Goal: Task Accomplishment & Management: Complete application form

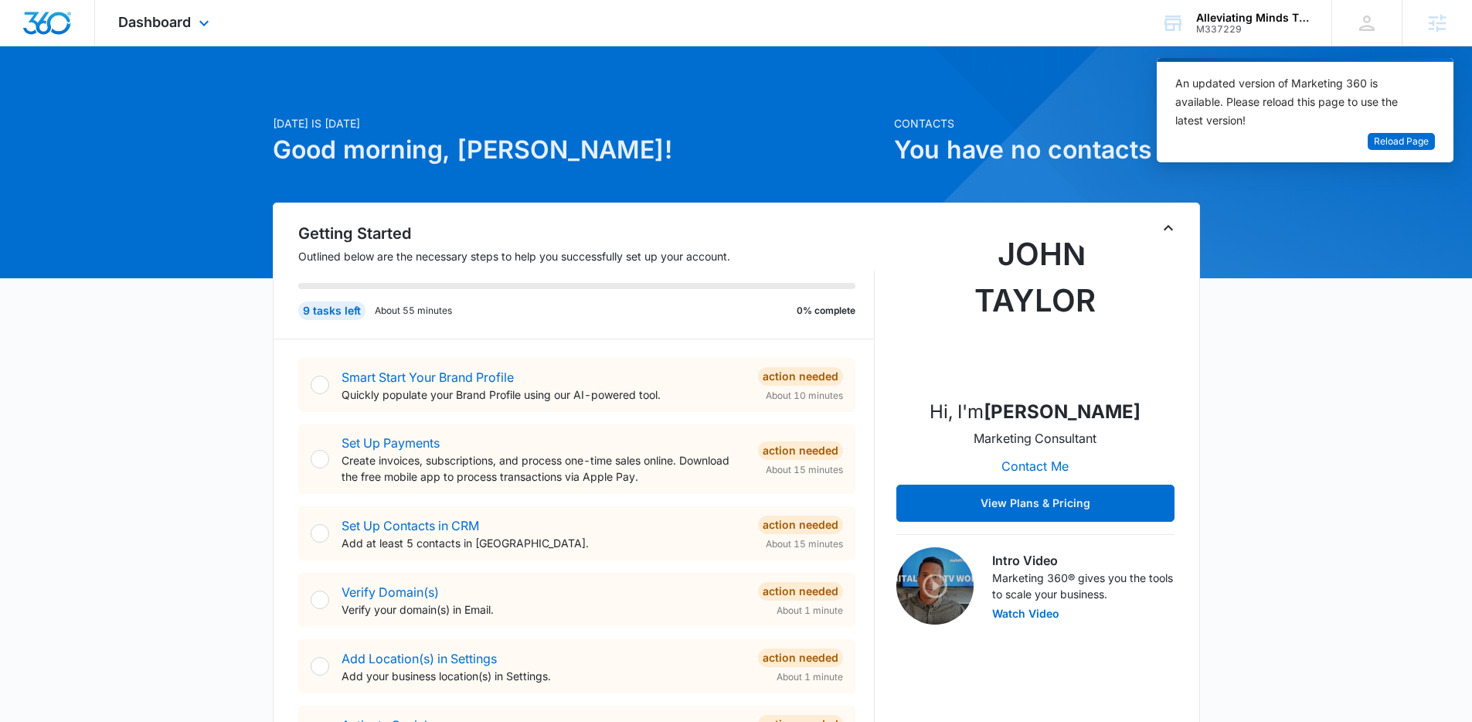
click at [192, 24] on div "Dashboard Apps Reputation Websites Forms CRM Email Social Shop Content Ads Inte…" at bounding box center [165, 23] width 141 height 46
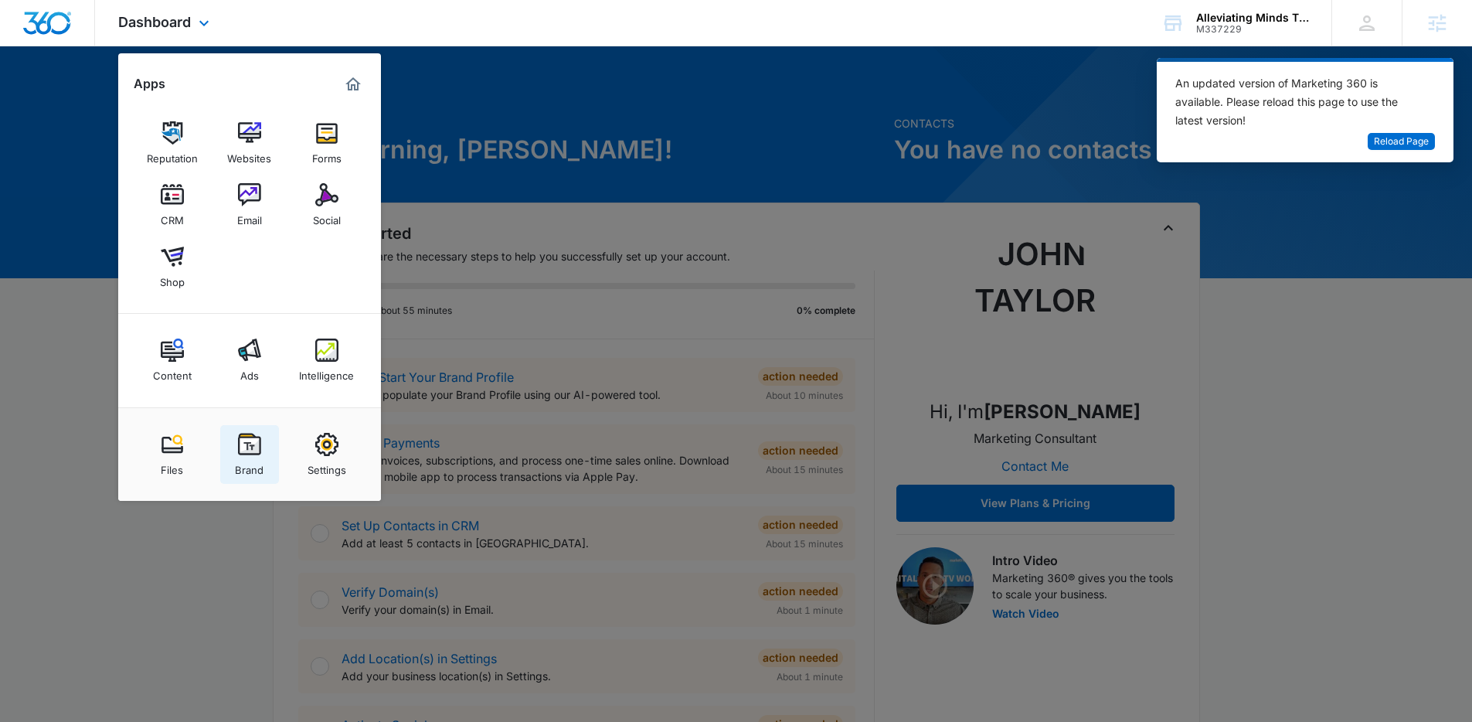
click at [258, 462] on div "Brand" at bounding box center [249, 466] width 29 height 20
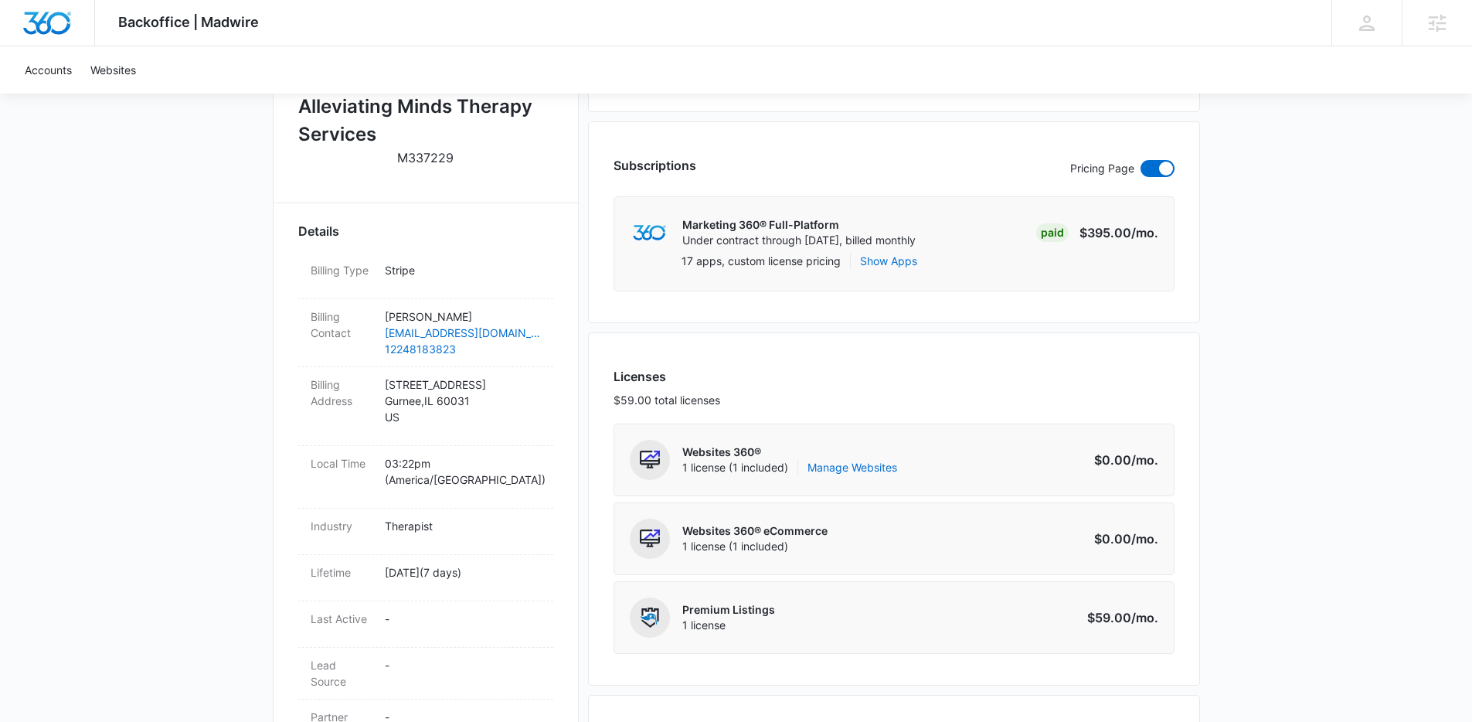
scroll to position [516, 0]
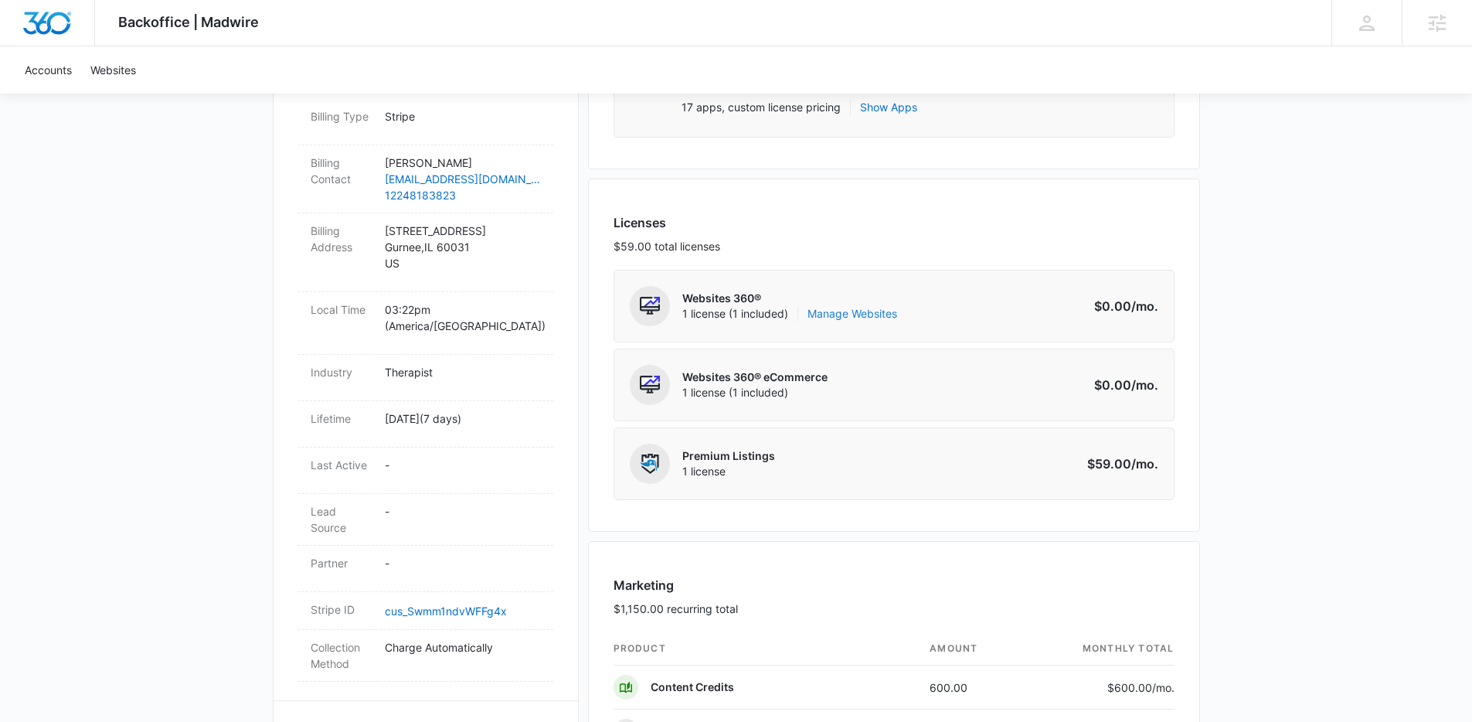
click at [860, 314] on link "Manage Websites" at bounding box center [853, 313] width 90 height 15
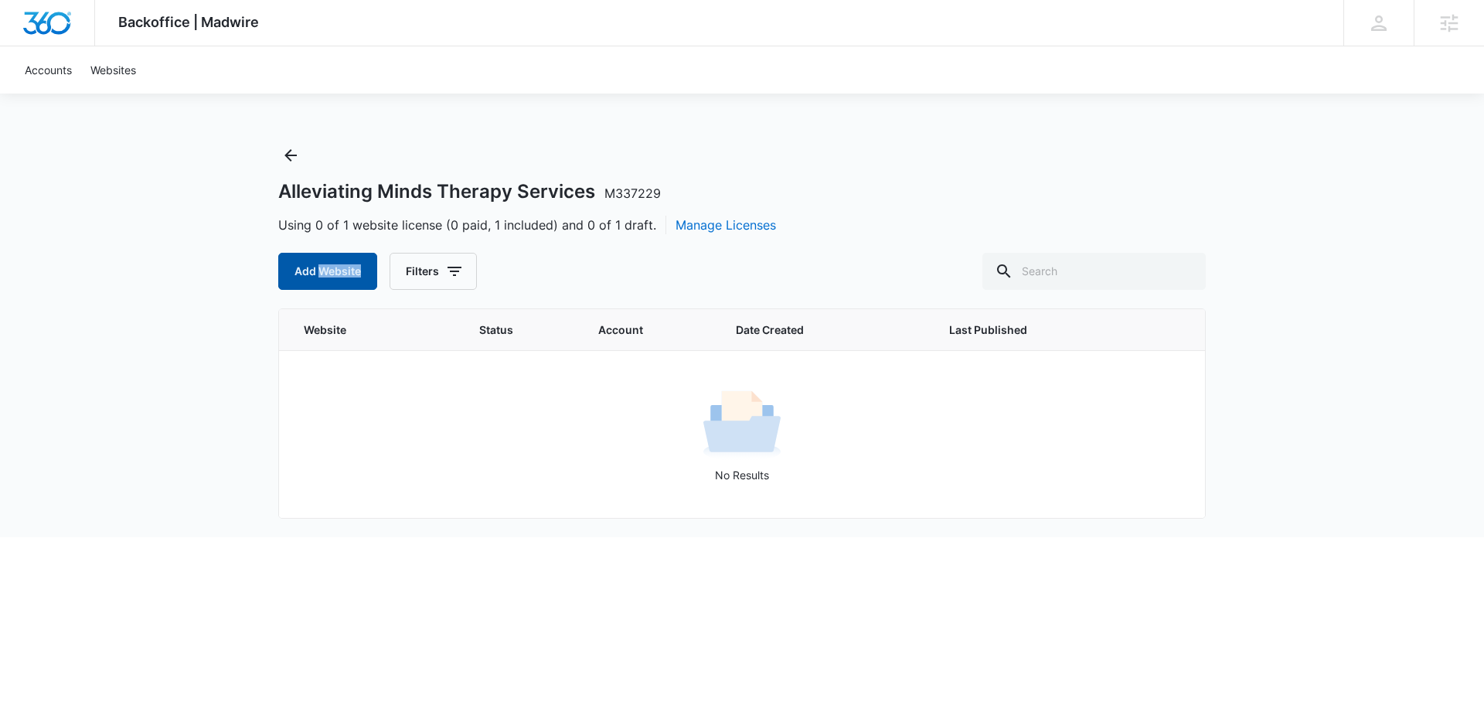
click at [320, 281] on button "Add Website" at bounding box center [327, 271] width 99 height 37
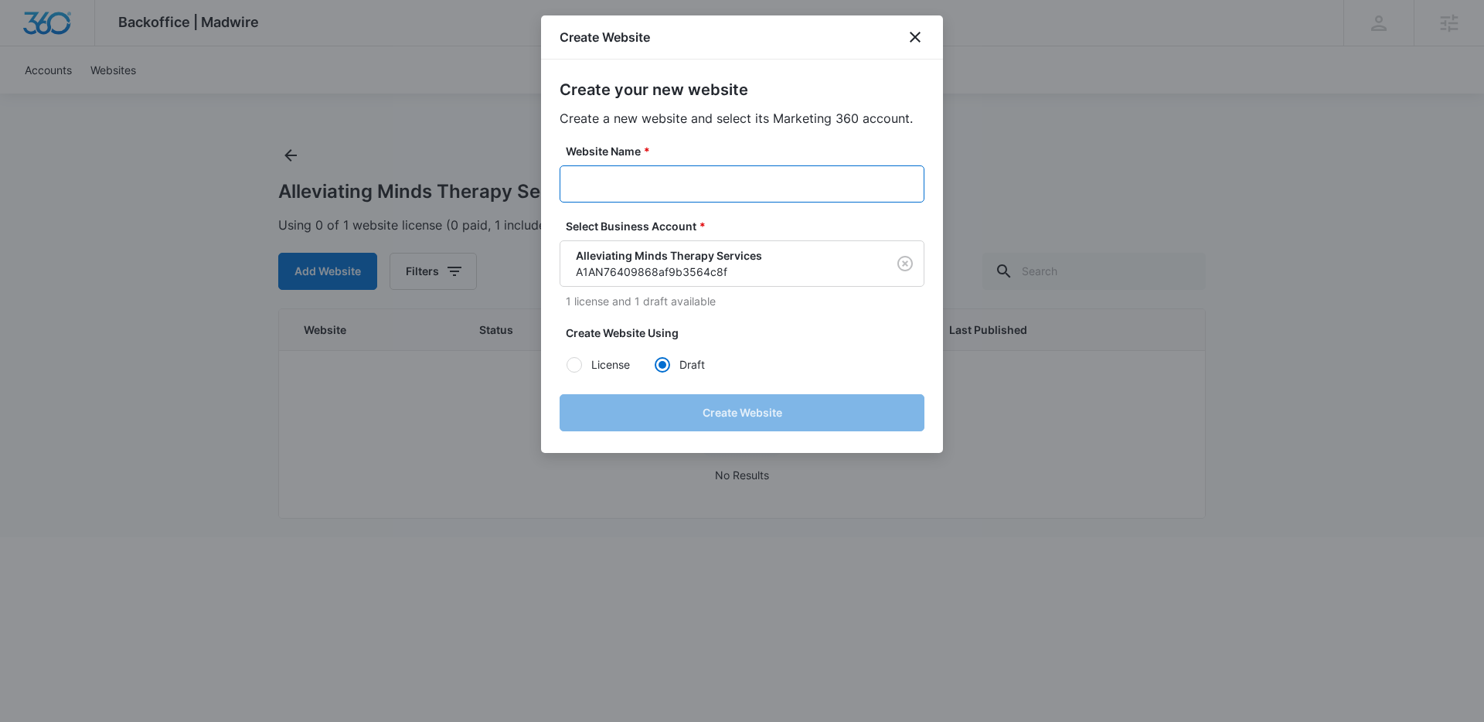
click at [737, 180] on input "Website Name *" at bounding box center [742, 183] width 365 height 37
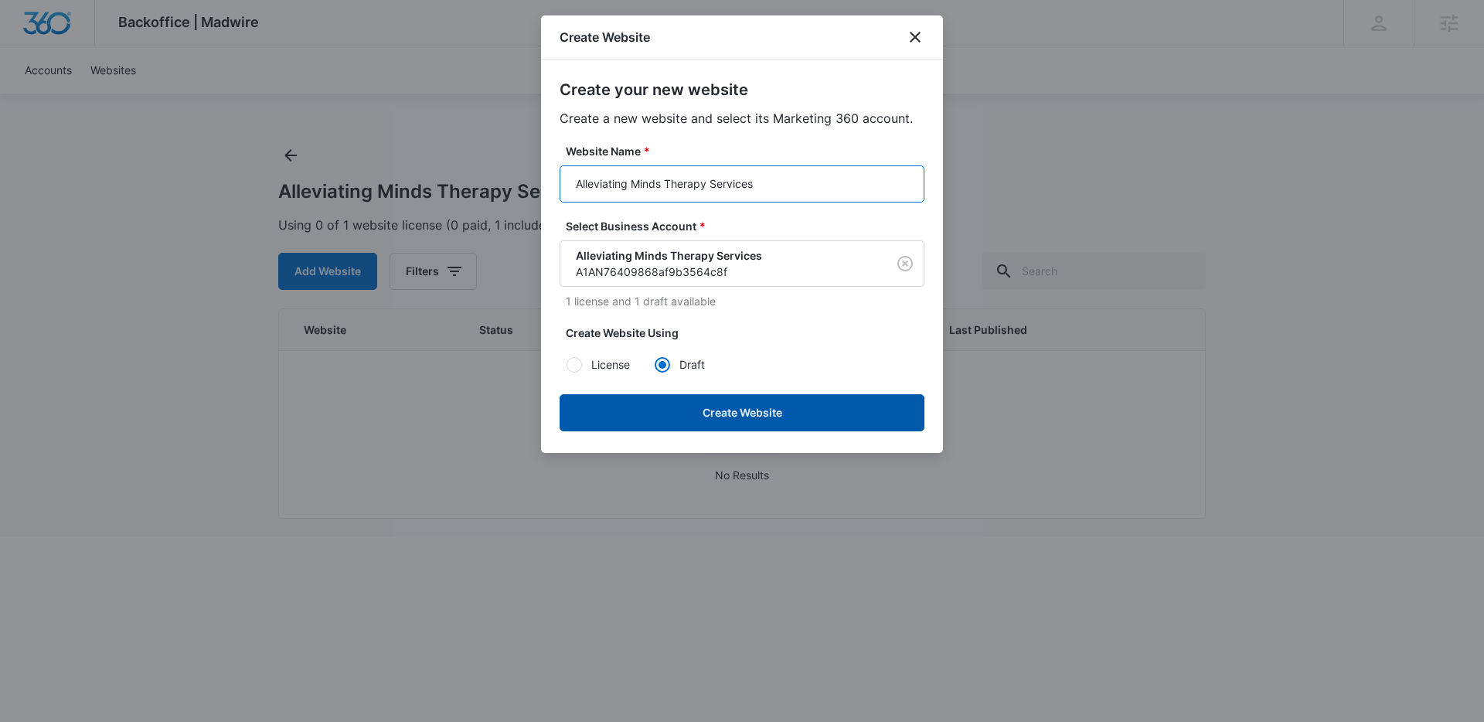
type input "Alleviating Minds Therapy Services"
click at [768, 411] on button "Create Website" at bounding box center [742, 412] width 365 height 37
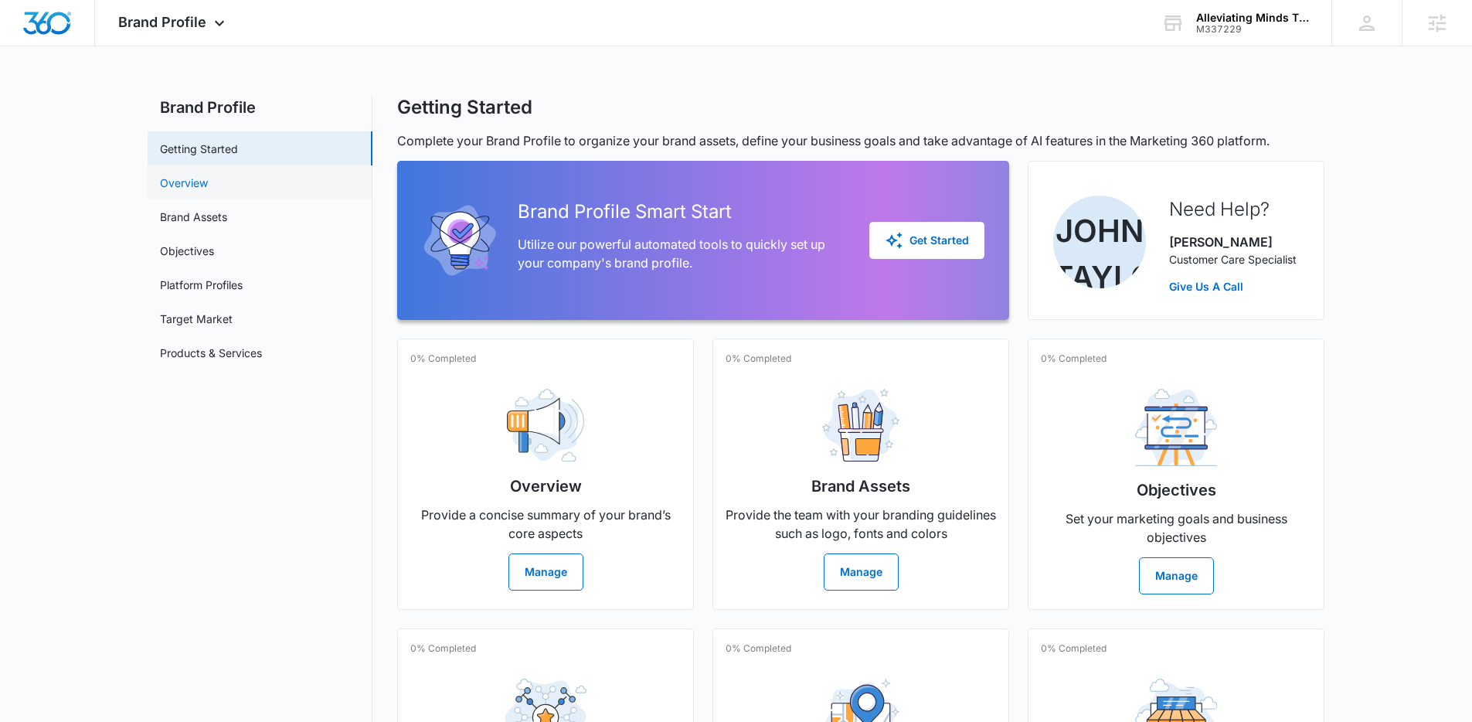
click at [208, 175] on link "Overview" at bounding box center [184, 183] width 48 height 16
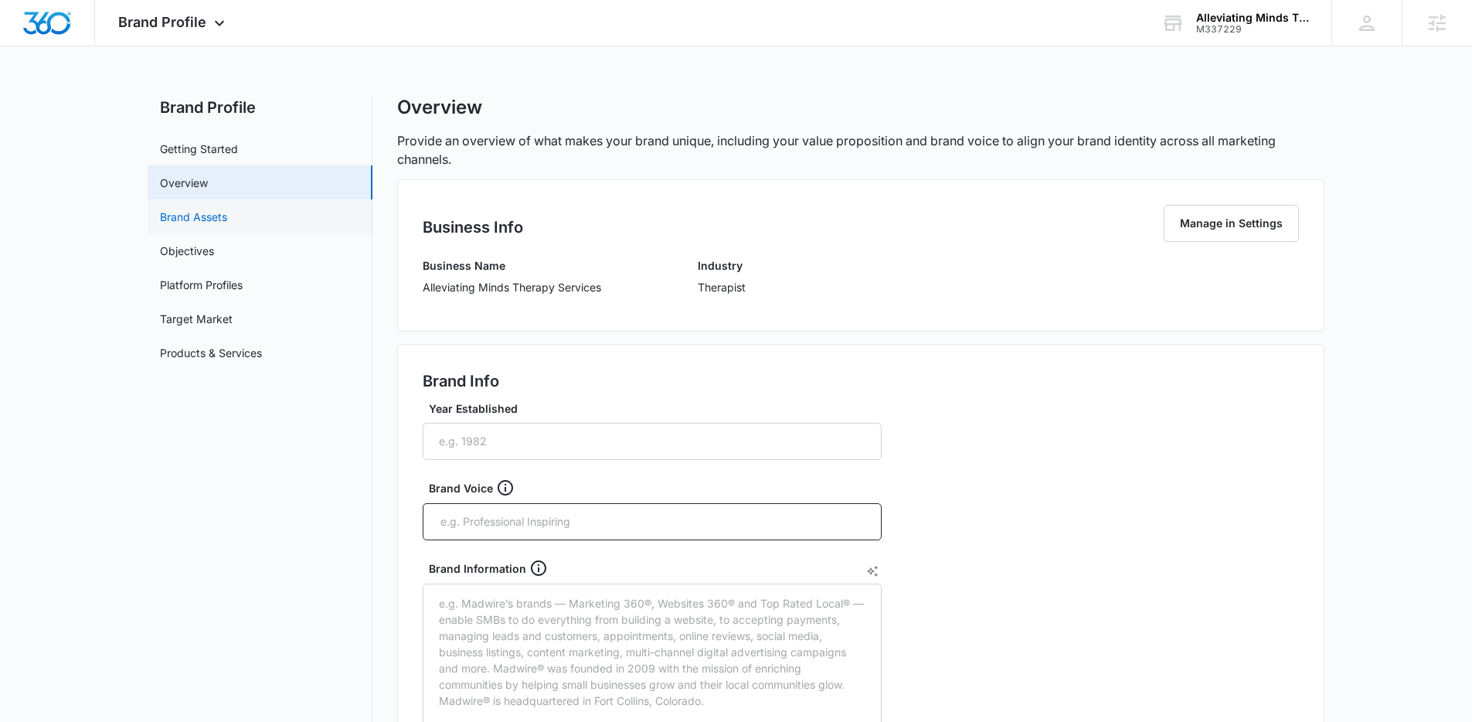
click at [227, 220] on link "Brand Assets" at bounding box center [193, 217] width 67 height 16
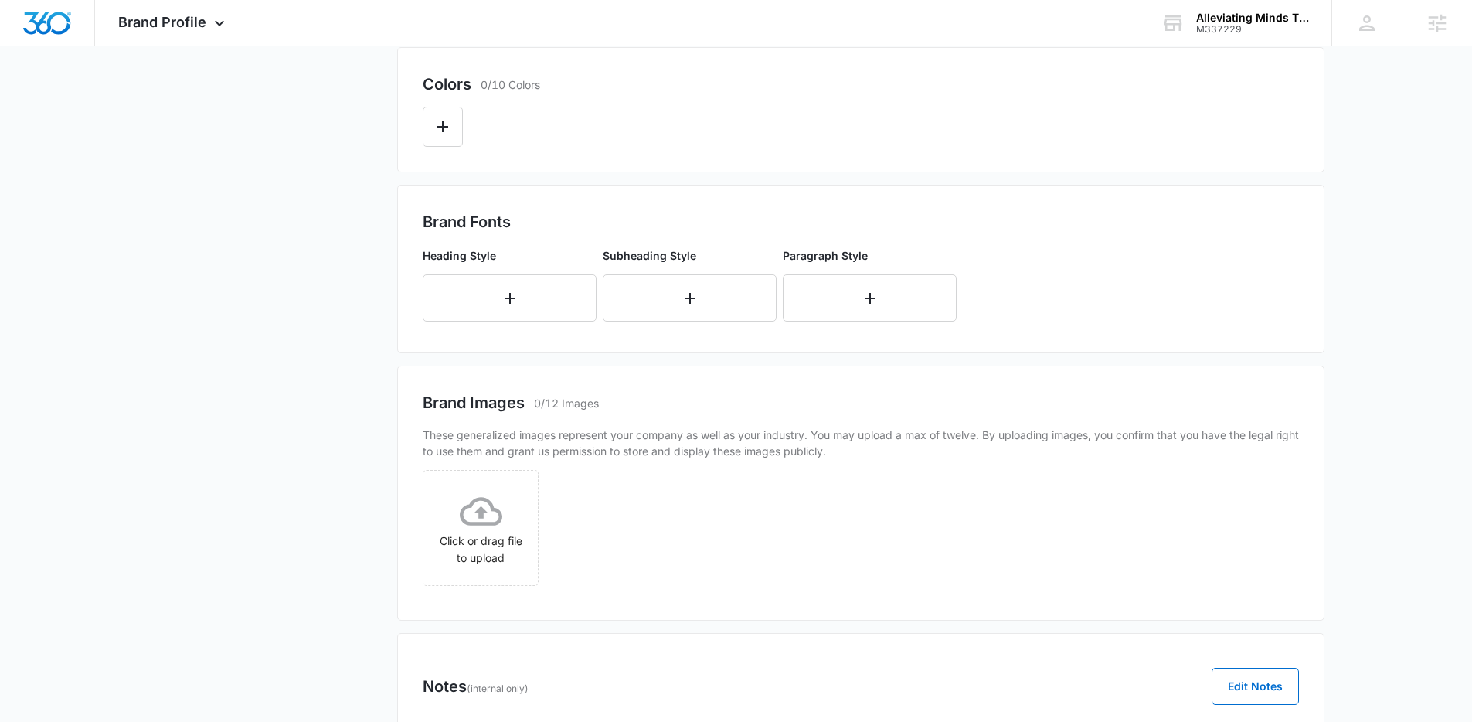
scroll to position [465, 0]
